Goal: Information Seeking & Learning: Learn about a topic

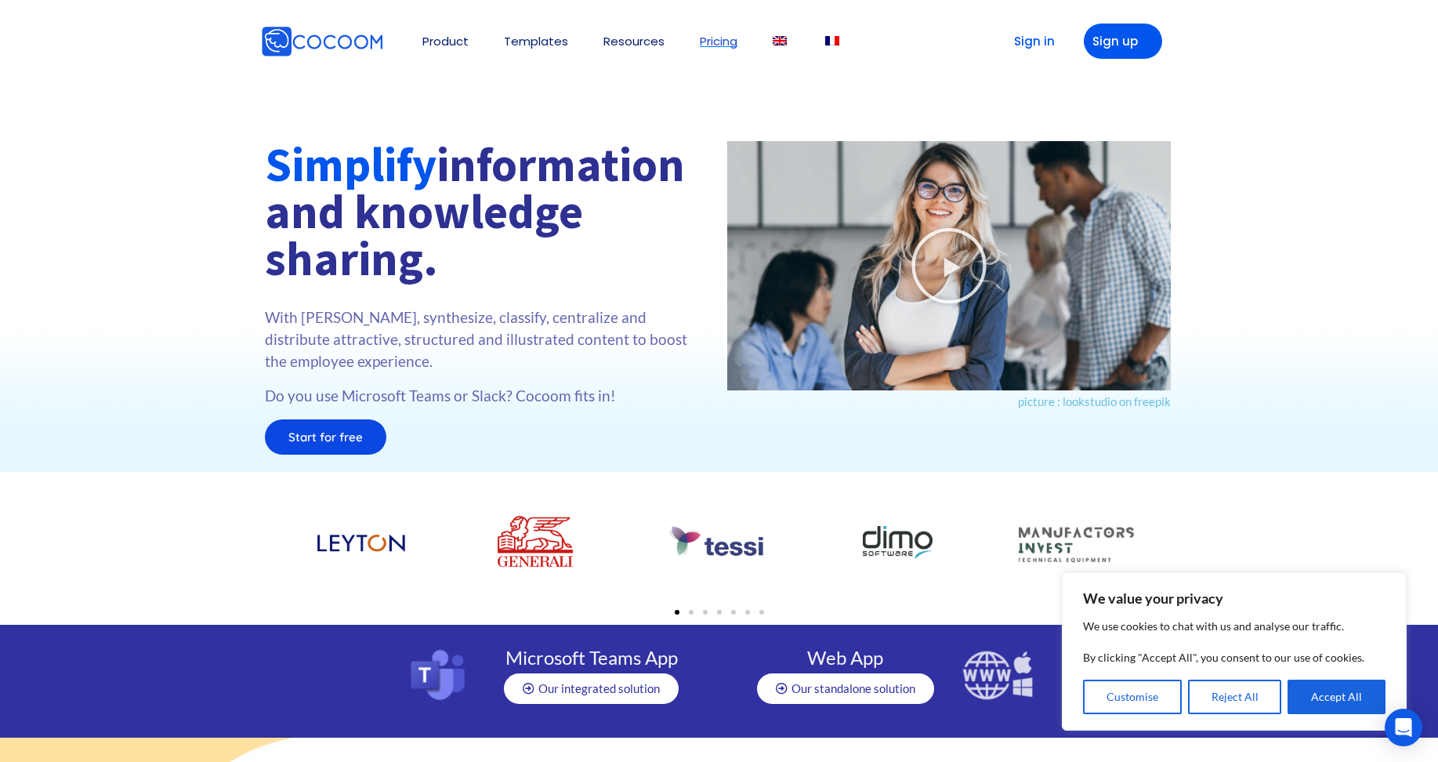
click at [724, 40] on link "Pricing" at bounding box center [719, 41] width 38 height 12
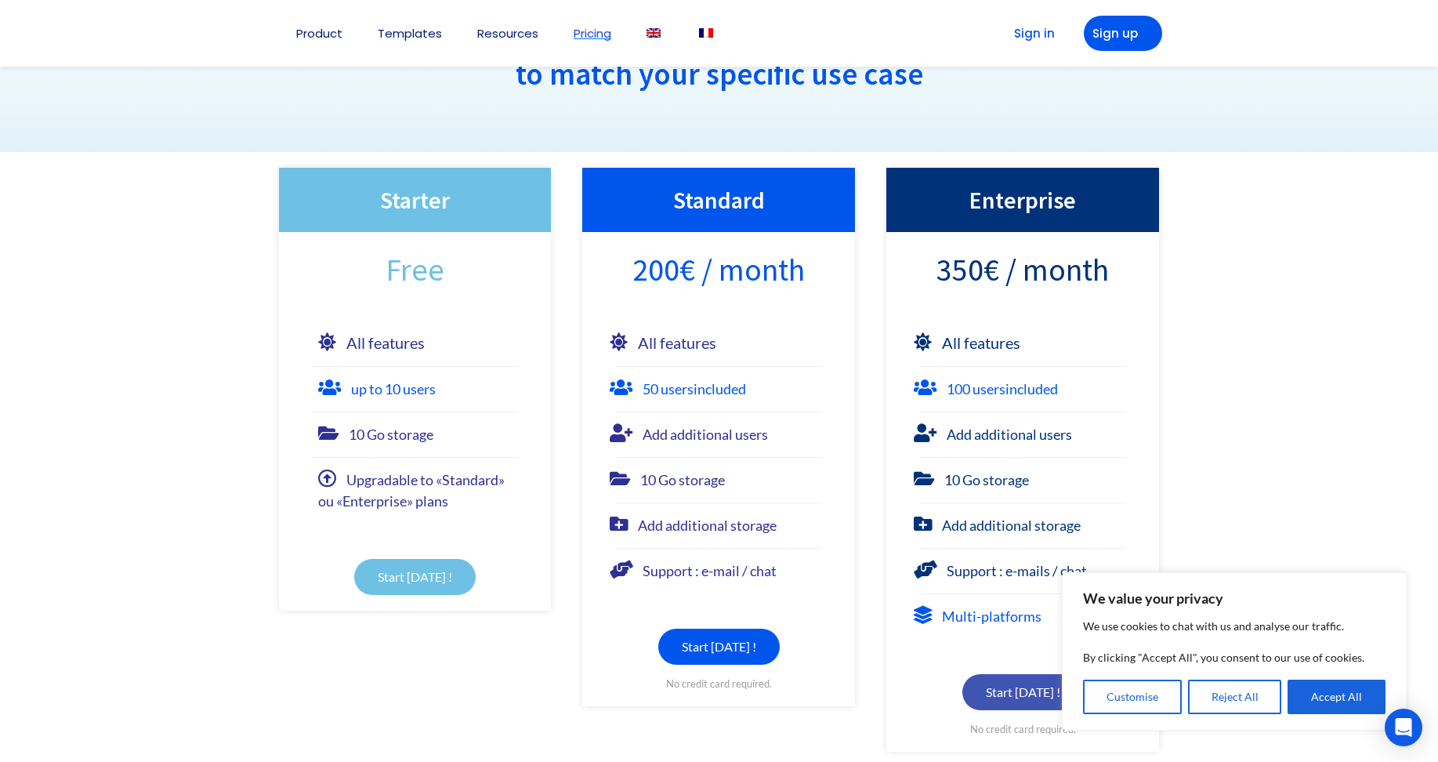
scroll to position [157, 0]
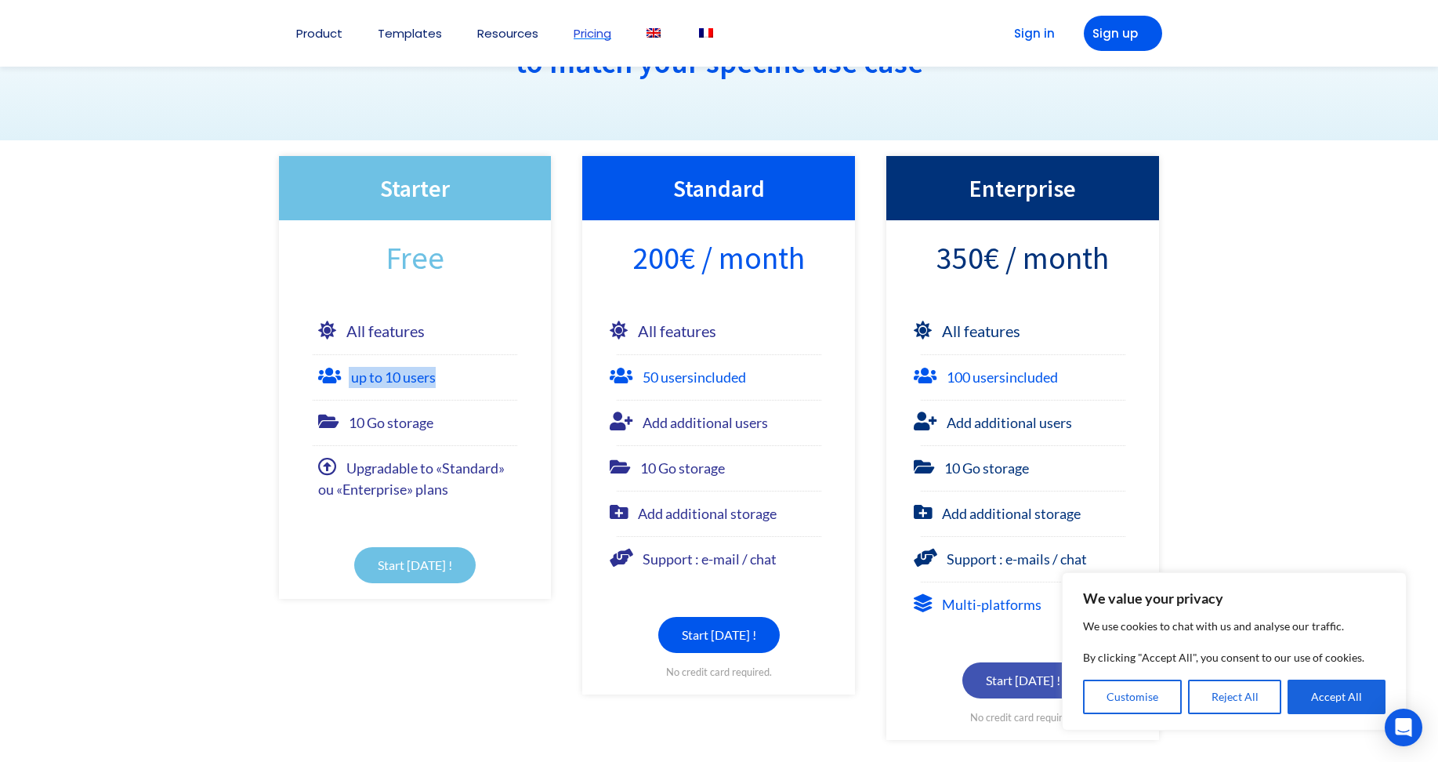
drag, startPoint x: 341, startPoint y: 372, endPoint x: 495, endPoint y: 372, distance: 154.4
click at [495, 372] on div "up to 10 users" at bounding box center [415, 377] width 194 height 21
drag, startPoint x: 495, startPoint y: 372, endPoint x: 468, endPoint y: 401, distance: 39.9
click at [468, 401] on li "10 Go storage" at bounding box center [415, 417] width 273 height 34
drag, startPoint x: 355, startPoint y: 473, endPoint x: 471, endPoint y: 490, distance: 117.2
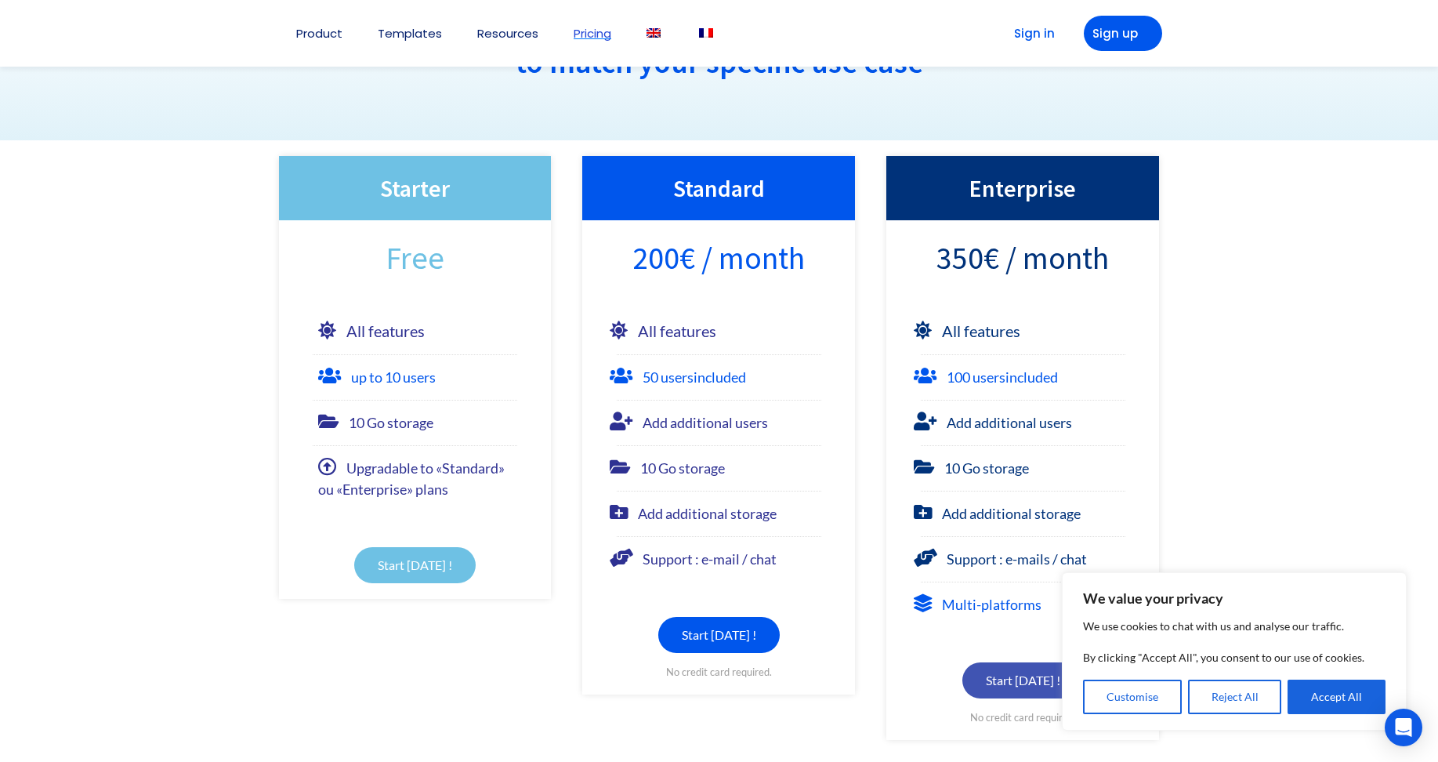
click at [471, 490] on div "Upgradable to «Standard» ou «Enterprise» plans" at bounding box center [415, 479] width 194 height 42
drag, startPoint x: 471, startPoint y: 490, endPoint x: 500, endPoint y: 522, distance: 43.3
click at [500, 522] on div "Start [DATE] !" at bounding box center [415, 549] width 273 height 99
click at [664, 384] on font "50 users included" at bounding box center [694, 376] width 103 height 17
click at [395, 379] on font "up to 10 users" at bounding box center [393, 376] width 85 height 17
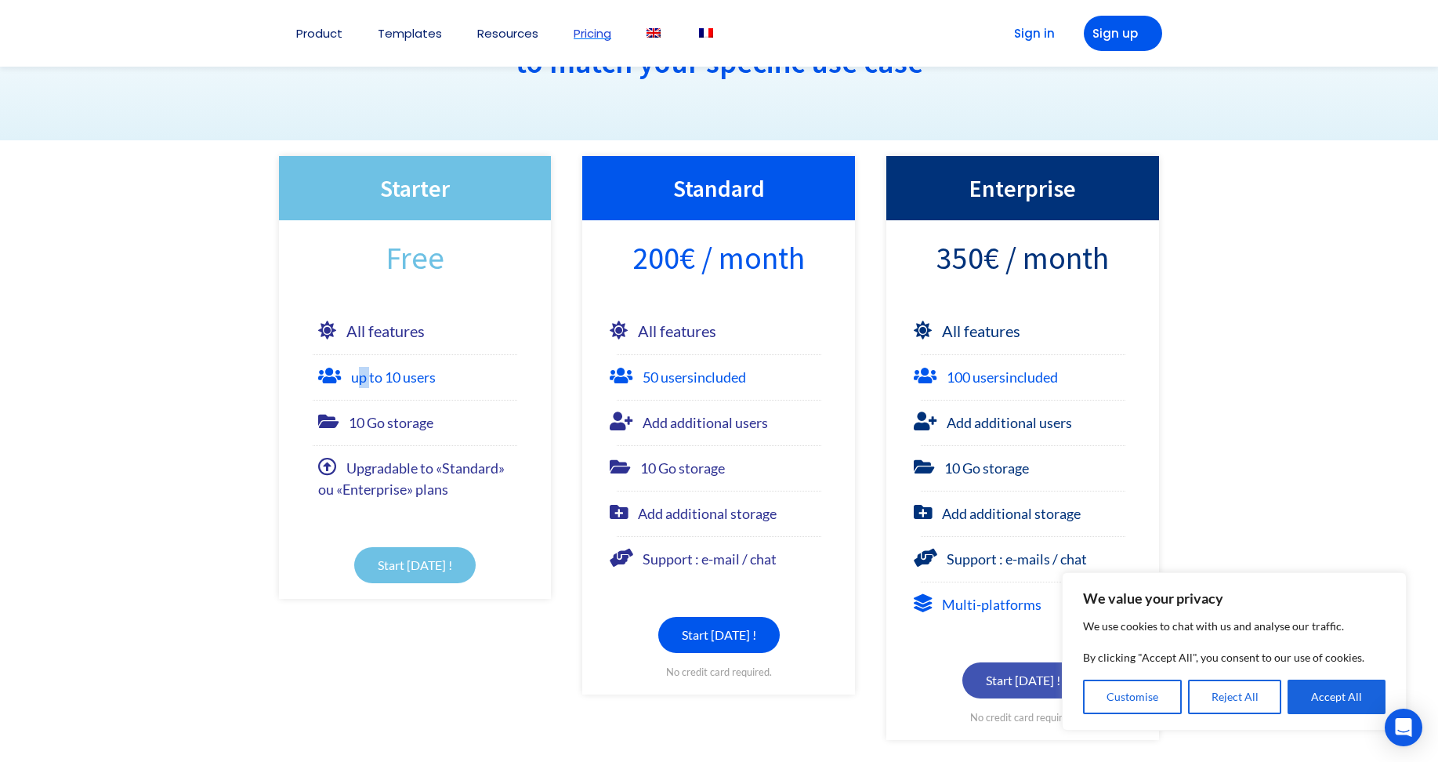
click at [357, 379] on font "up to 10 users" at bounding box center [393, 376] width 85 height 17
click at [536, 369] on li "up to 10 users" at bounding box center [415, 371] width 273 height 34
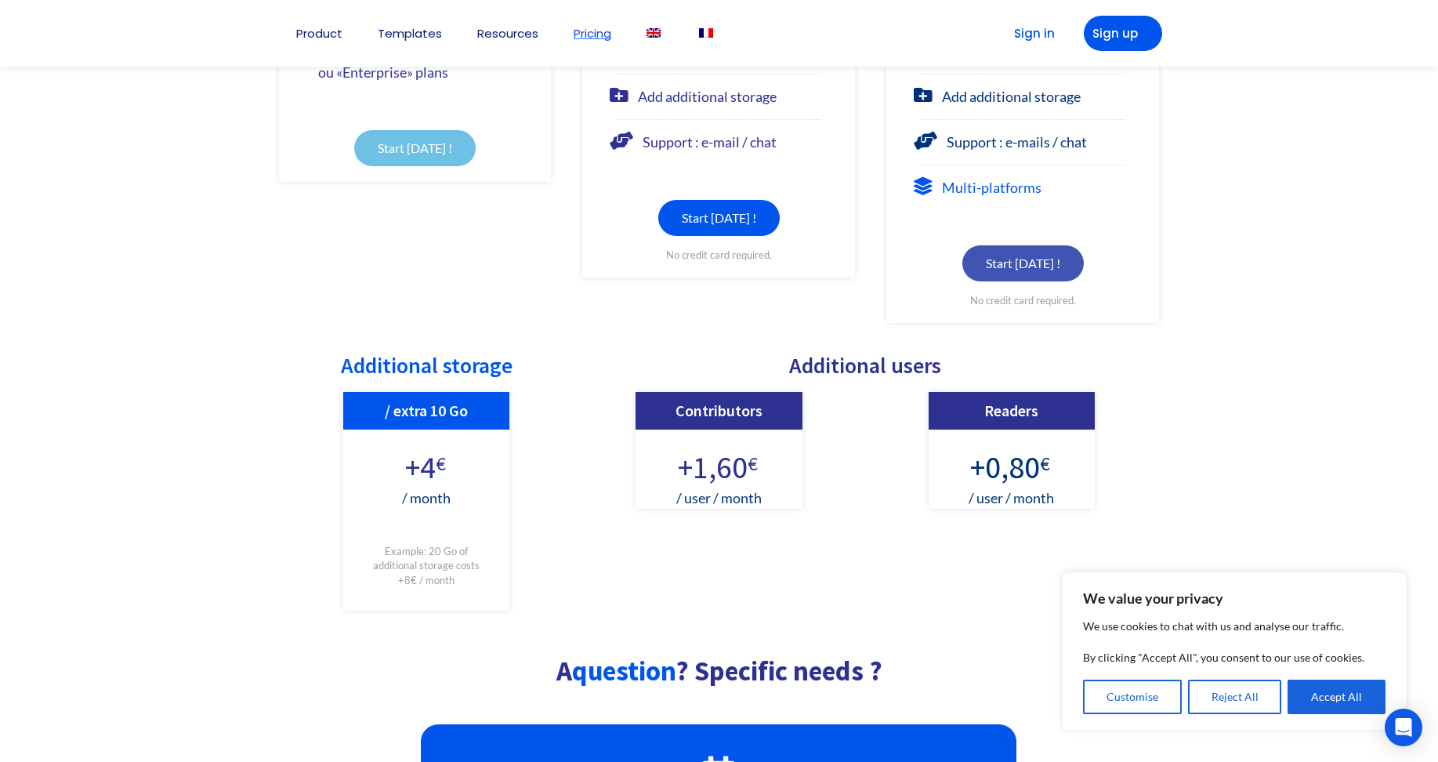
scroll to position [392, 0]
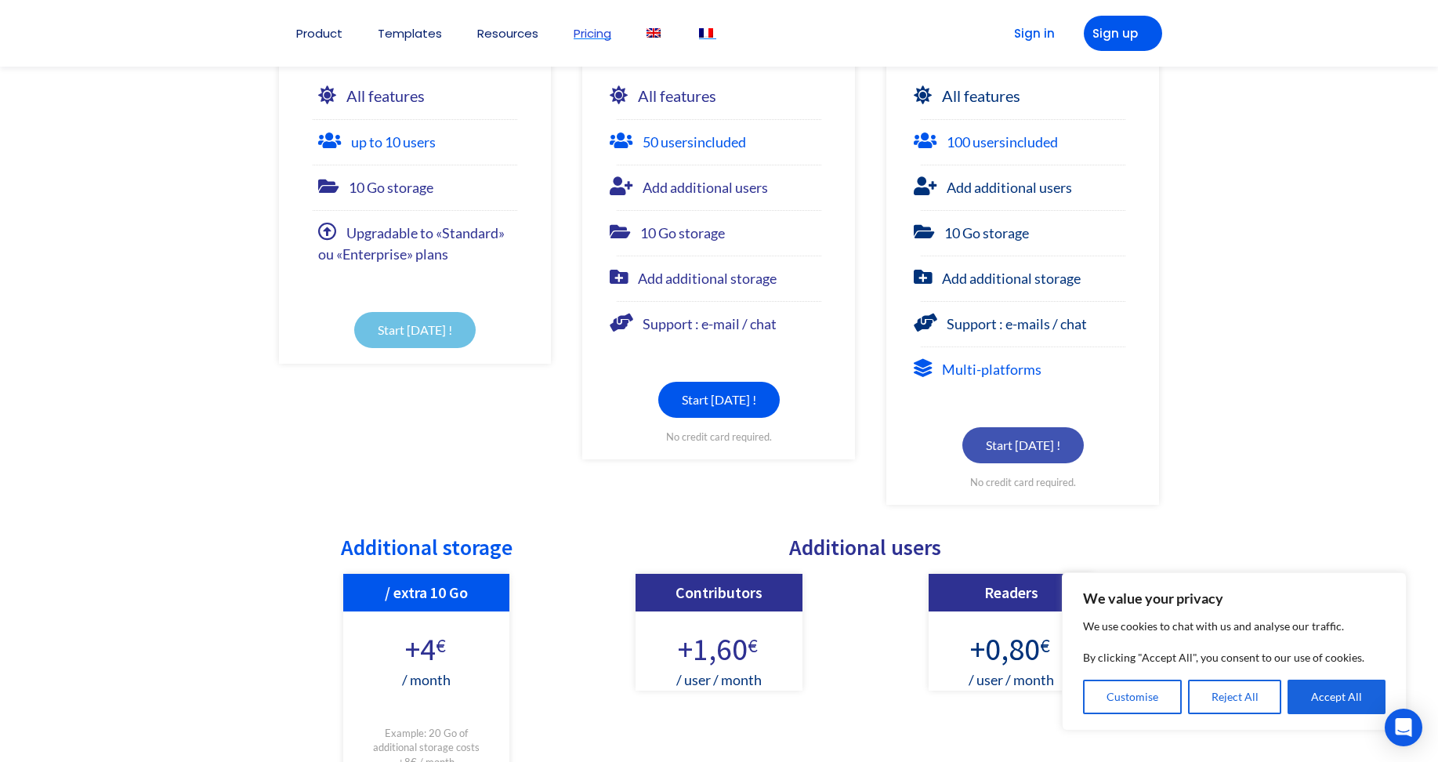
click at [709, 36] on img at bounding box center [706, 32] width 14 height 9
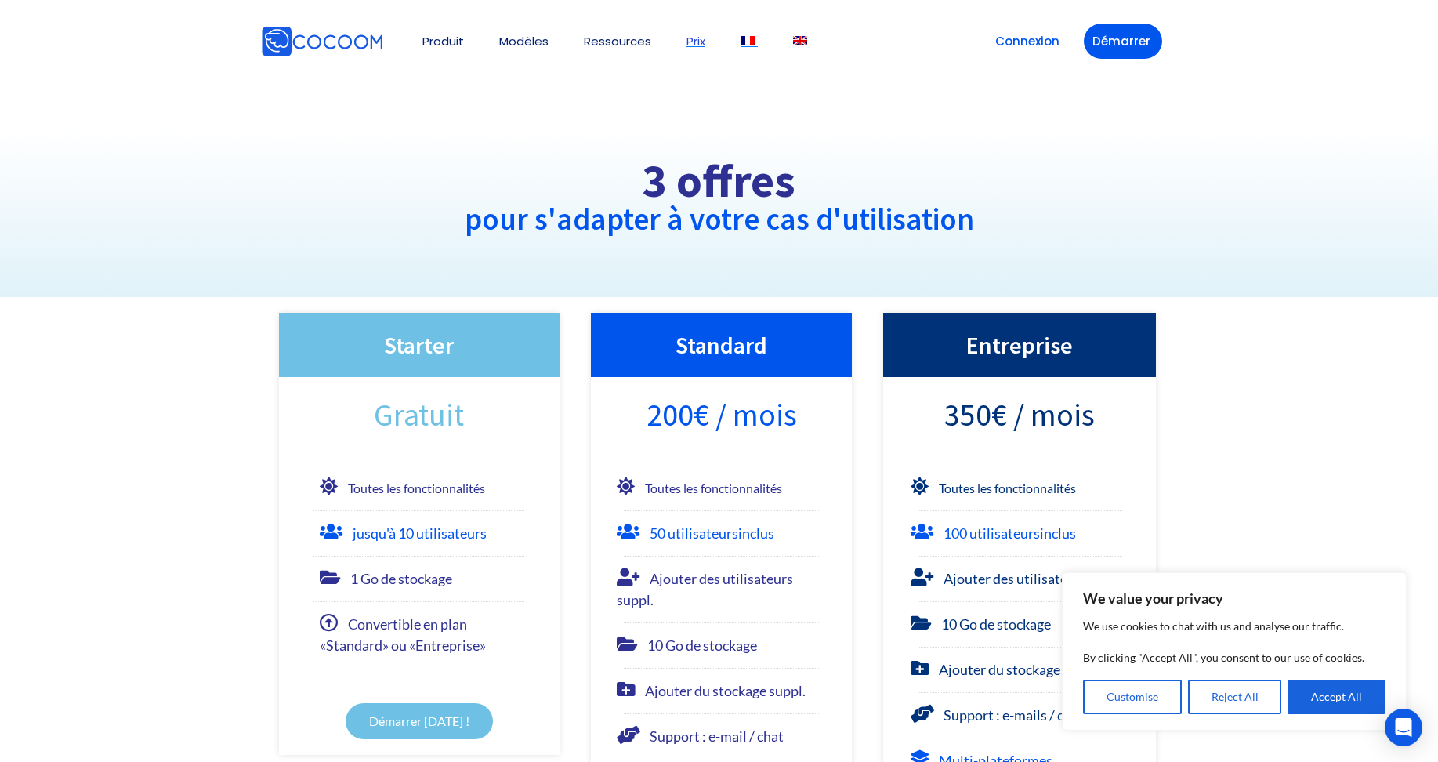
click at [747, 43] on img at bounding box center [748, 40] width 14 height 9
click at [802, 42] on img at bounding box center [800, 40] width 14 height 9
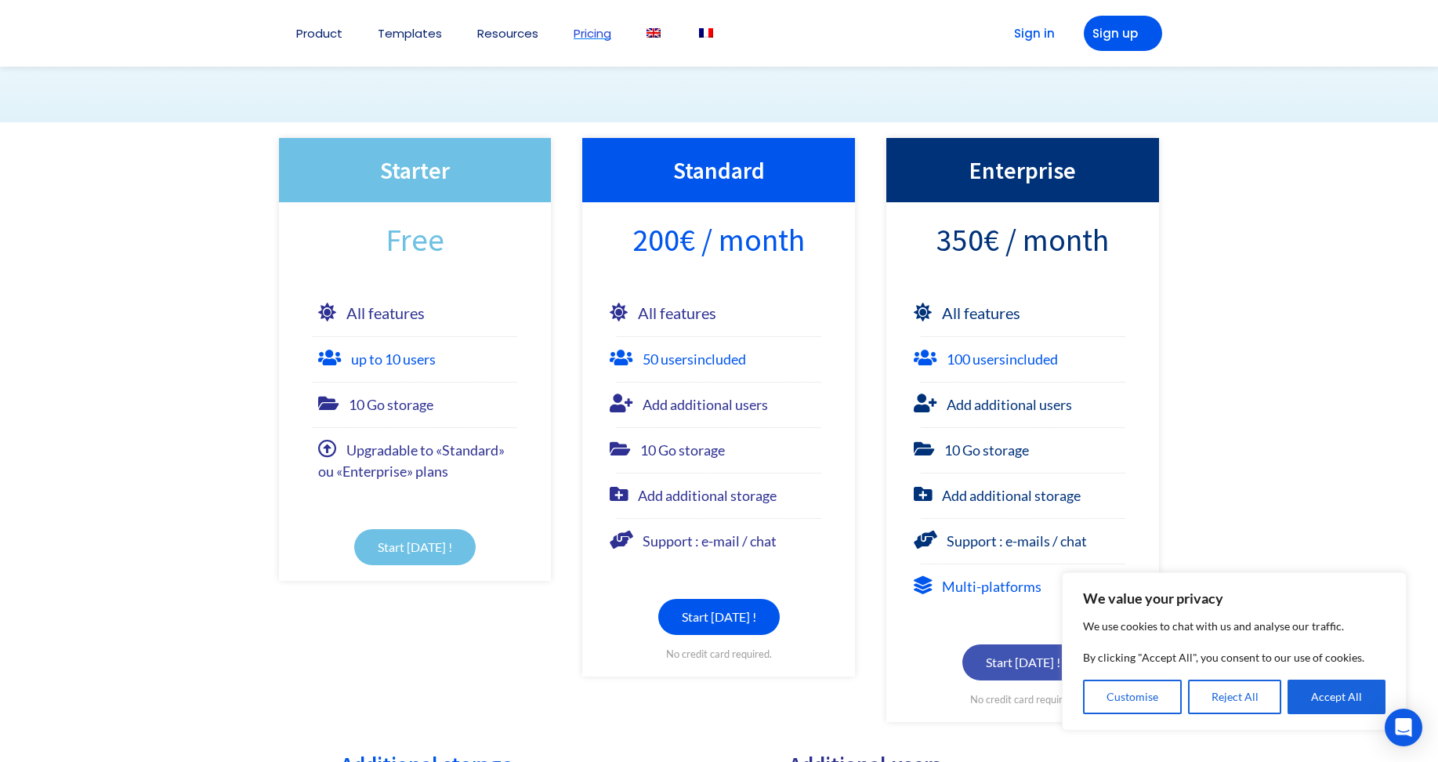
scroll to position [157, 0]
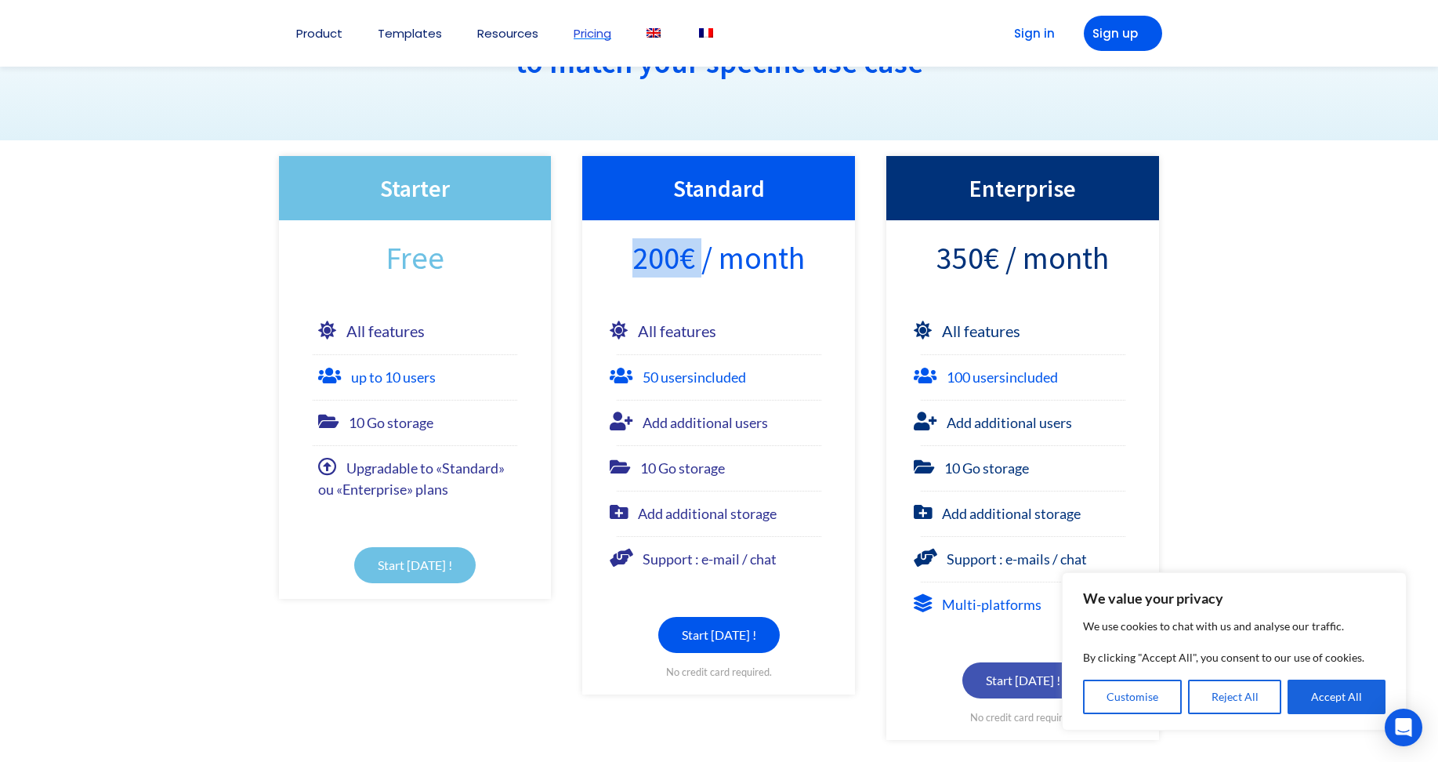
drag, startPoint x: 684, startPoint y: 256, endPoint x: 706, endPoint y: 271, distance: 27.6
click at [706, 271] on div "200€ / month" at bounding box center [718, 257] width 273 height 75
drag, startPoint x: 706, startPoint y: 271, endPoint x: 712, endPoint y: 382, distance: 110.7
click at [712, 382] on b "included" at bounding box center [720, 376] width 53 height 17
drag, startPoint x: 642, startPoint y: 374, endPoint x: 818, endPoint y: 371, distance: 175.6
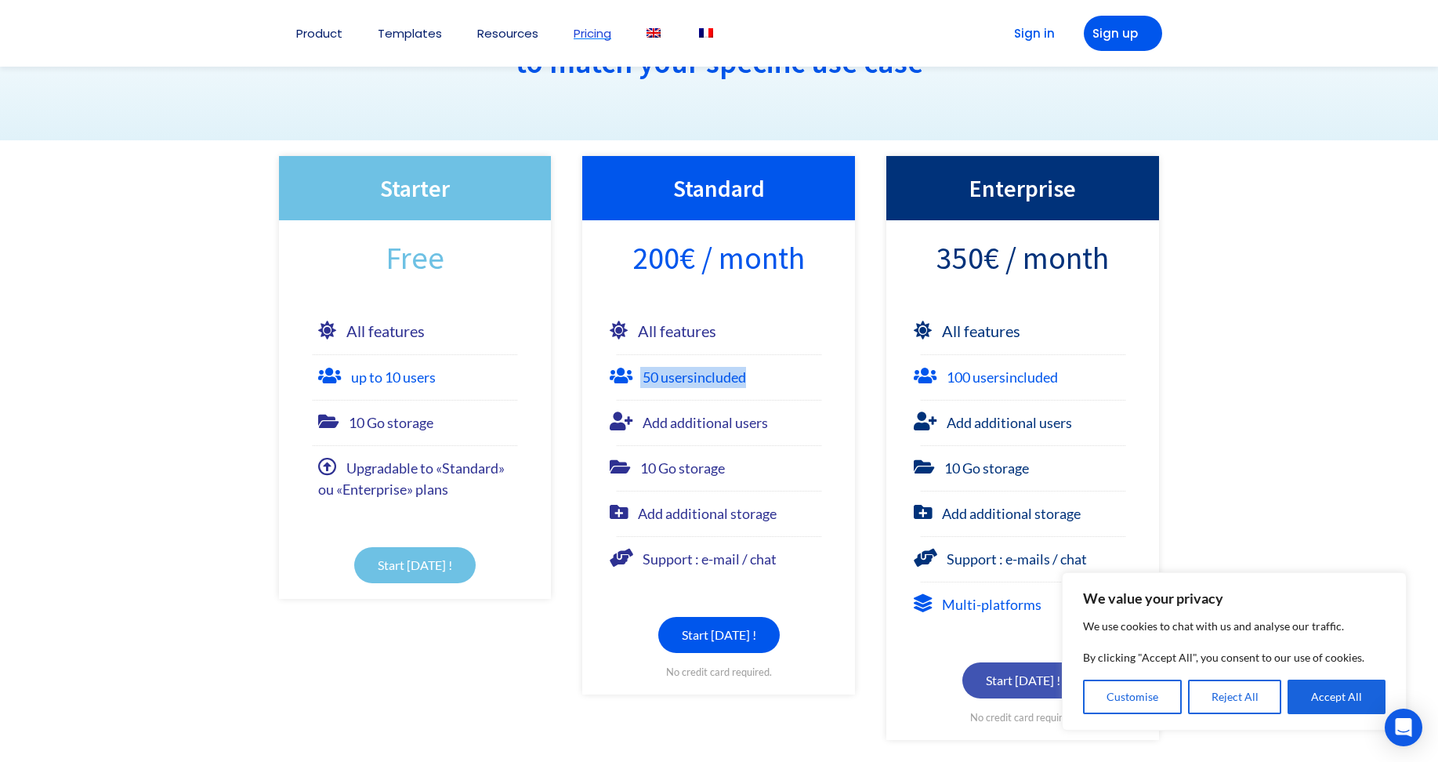
click at [818, 371] on div "50 users included" at bounding box center [719, 377] width 218 height 21
drag, startPoint x: 818, startPoint y: 371, endPoint x: 807, endPoint y: 387, distance: 19.8
click at [807, 387] on div "50 users included" at bounding box center [719, 377] width 218 height 21
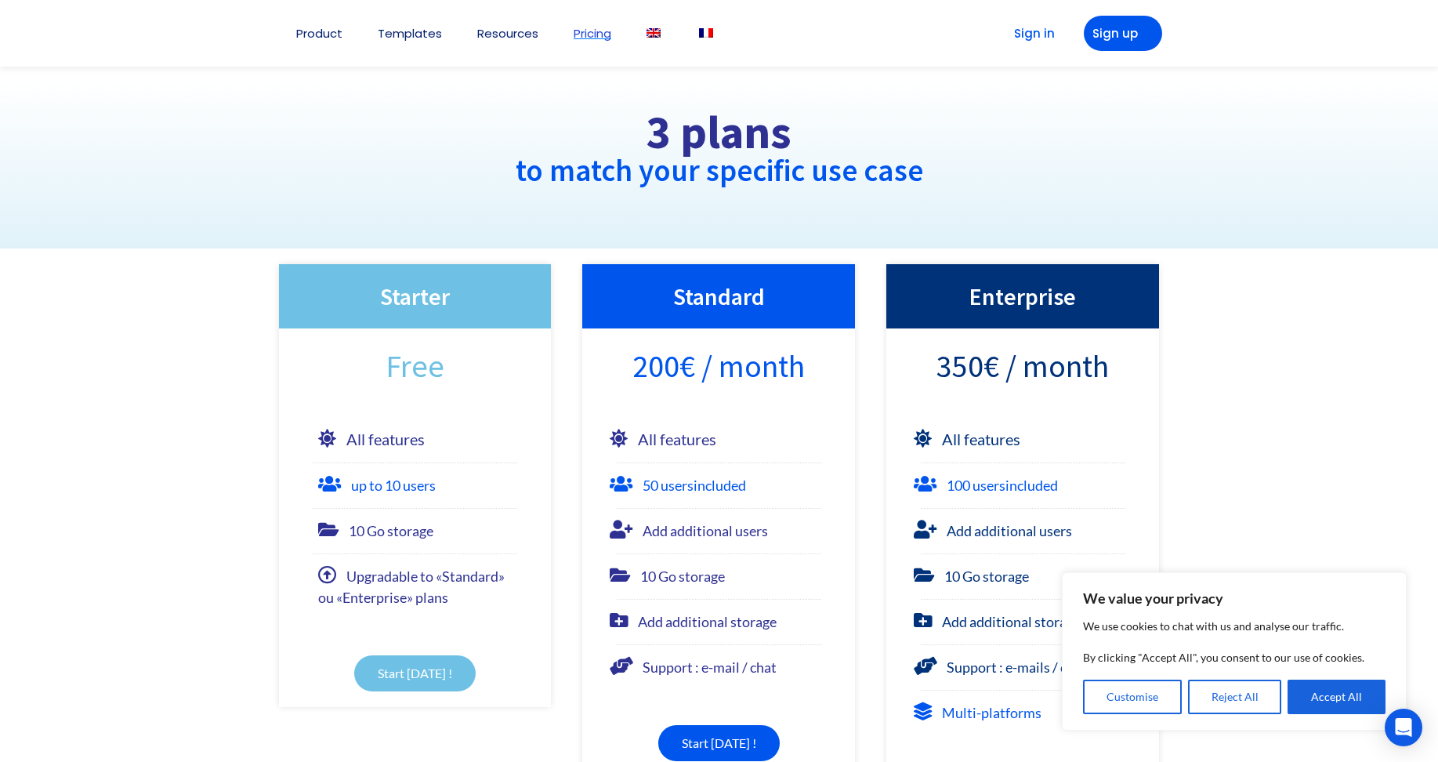
scroll to position [0, 0]
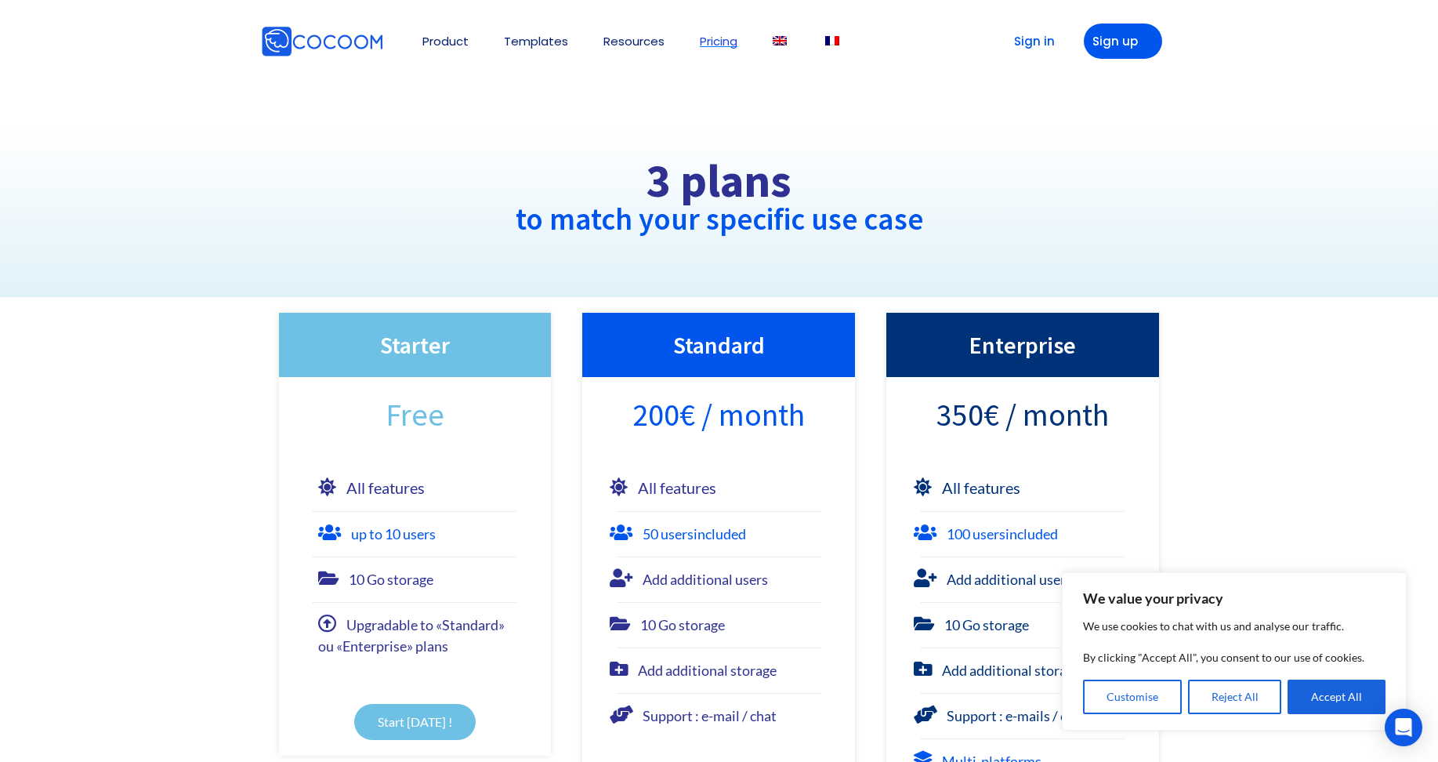
click at [680, 350] on h3 "Standard" at bounding box center [718, 344] width 241 height 33
drag, startPoint x: 668, startPoint y: 348, endPoint x: 851, endPoint y: 351, distance: 183.4
click at [851, 351] on div "Standard" at bounding box center [718, 345] width 273 height 64
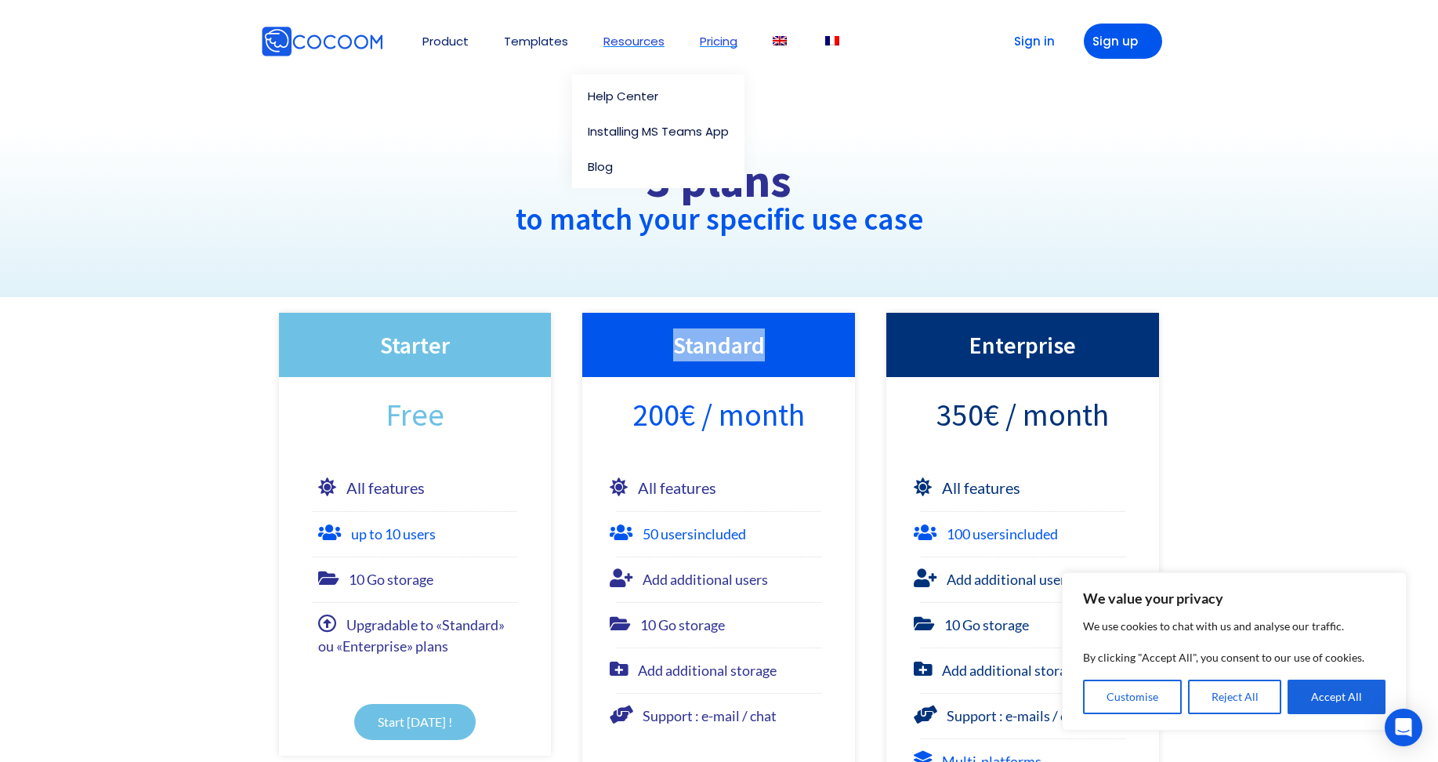
click at [616, 41] on link "Resources" at bounding box center [634, 41] width 61 height 12
click at [720, 38] on link "Pricing" at bounding box center [719, 41] width 38 height 12
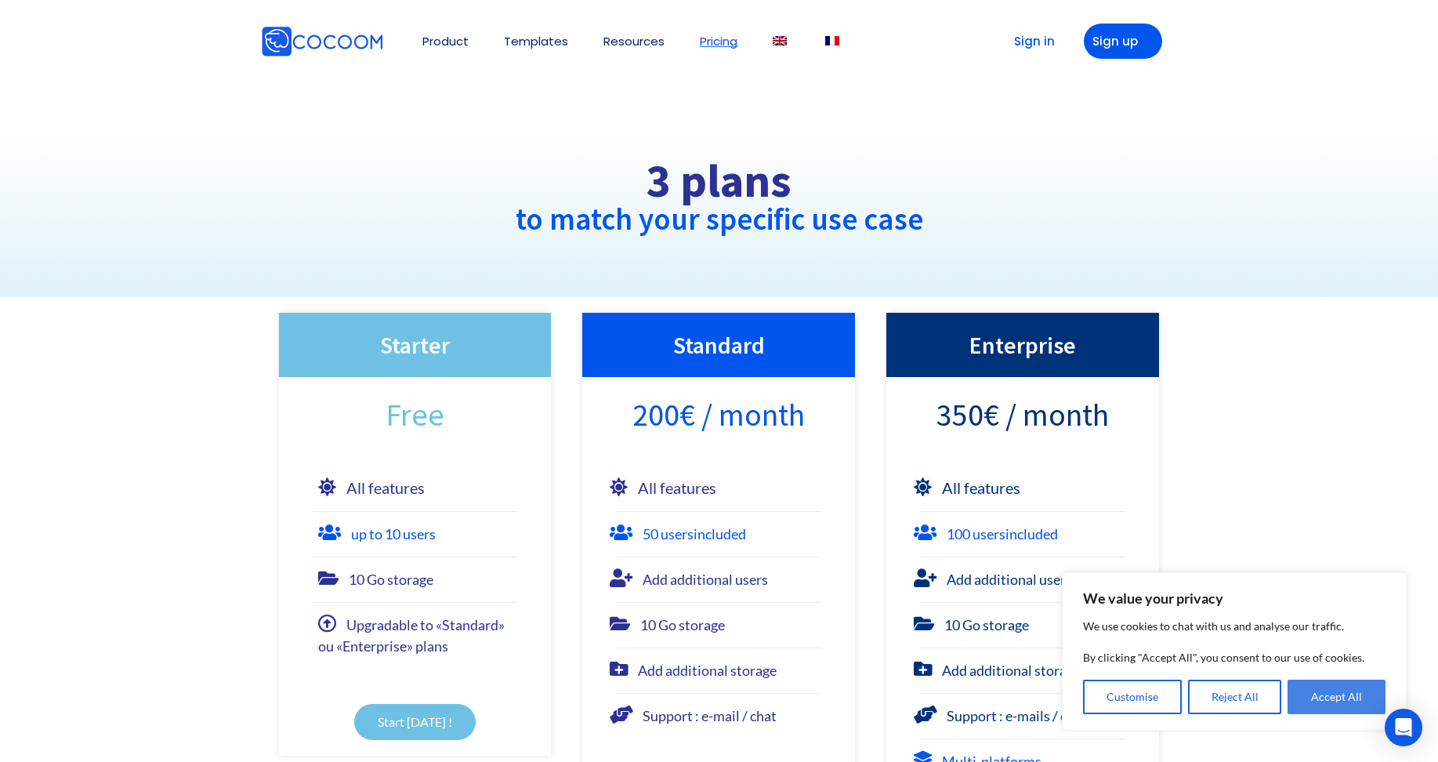
click at [1346, 694] on button "Accept All" at bounding box center [1337, 697] width 98 height 34
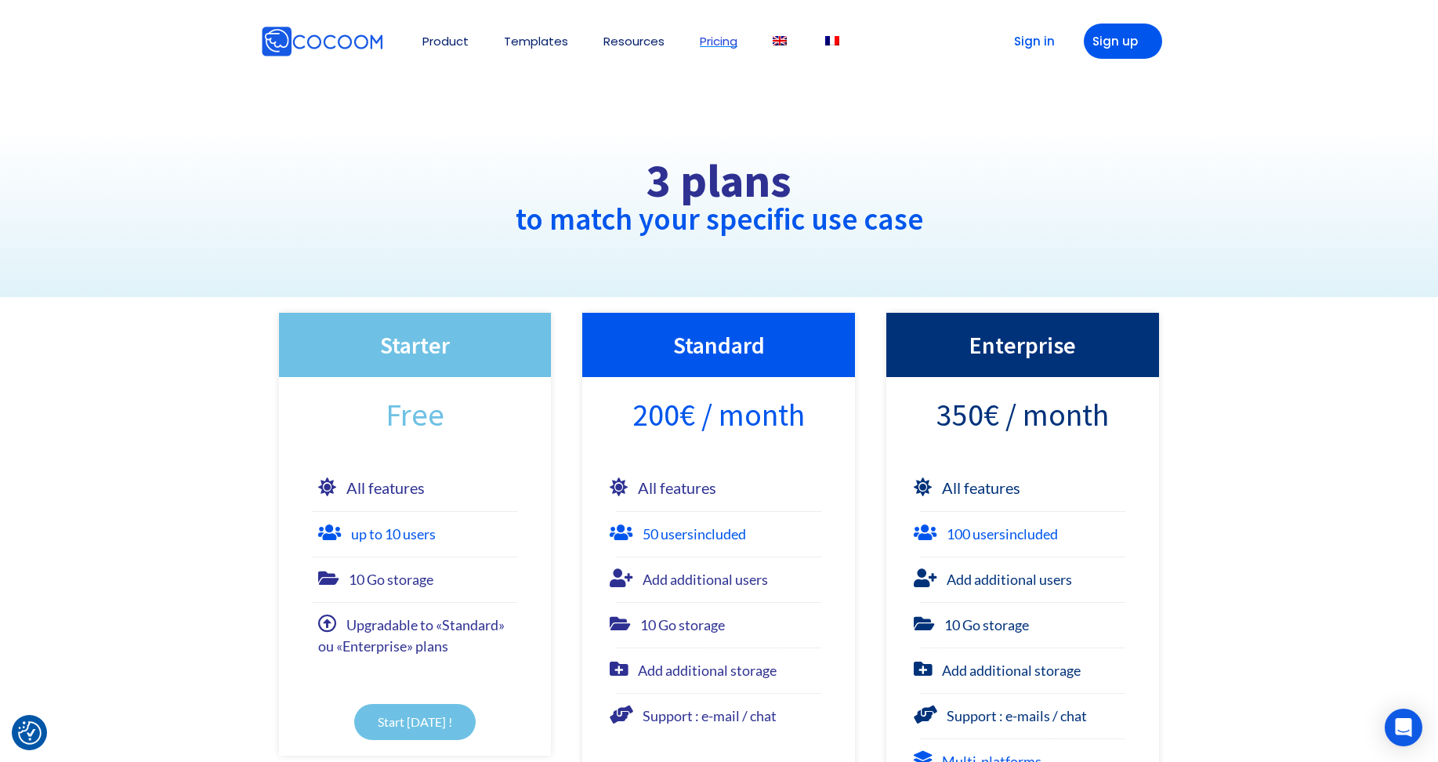
click at [419, 45] on ul "Product 👉 Microsoft Teams App 👉 Cocoom Web App Why Cocoom App & integration Tem…" at bounding box center [621, 41] width 443 height 67
click at [438, 43] on link "Product" at bounding box center [445, 41] width 46 height 12
click at [475, 97] on link "👉 Microsoft Teams App" at bounding box center [486, 96] width 159 height 12
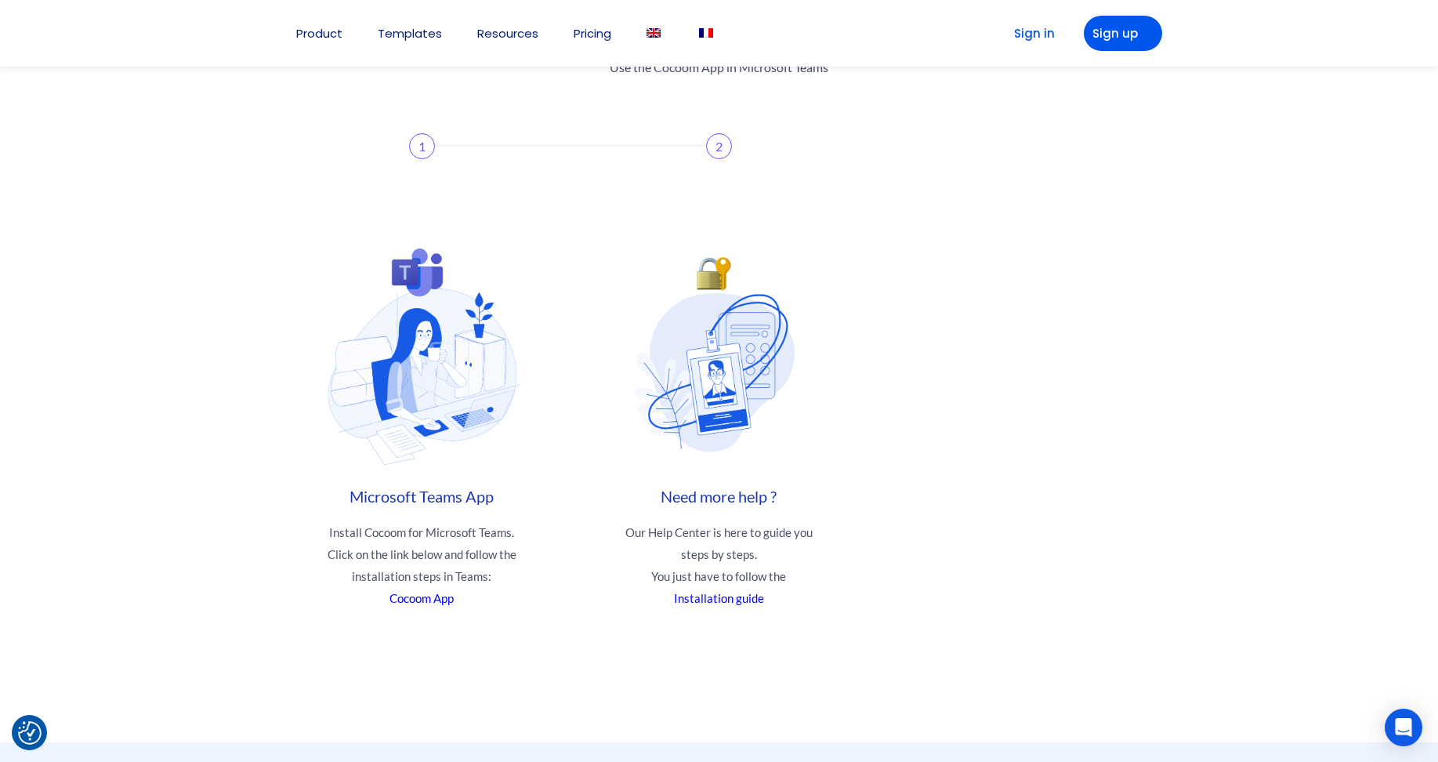
scroll to position [3370, 0]
